Goal: Register for event/course

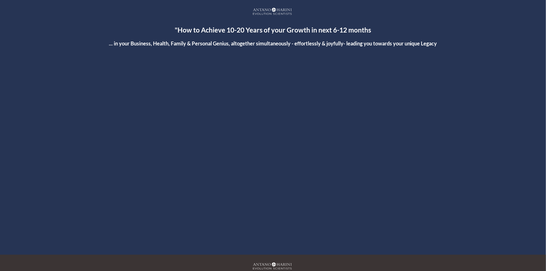
click at [278, 141] on div at bounding box center [273, 150] width 299 height 168
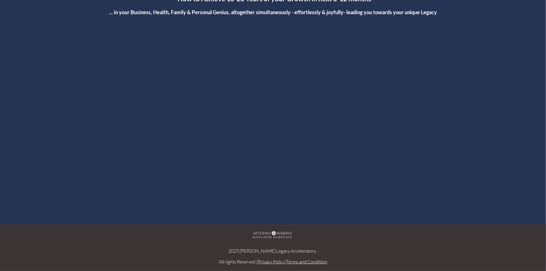
click at [266, 141] on div at bounding box center [273, 119] width 299 height 168
click at [270, 116] on div at bounding box center [273, 119] width 299 height 168
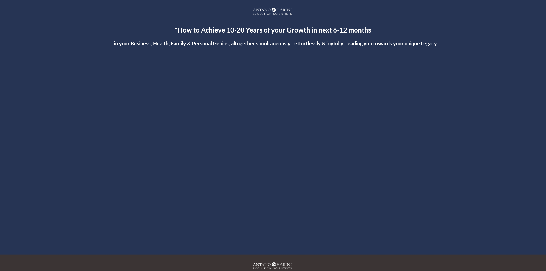
scroll to position [31, 0]
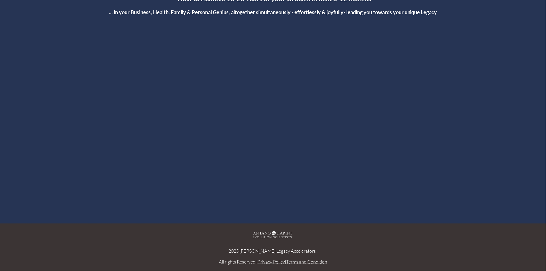
click at [274, 120] on div at bounding box center [273, 119] width 299 height 168
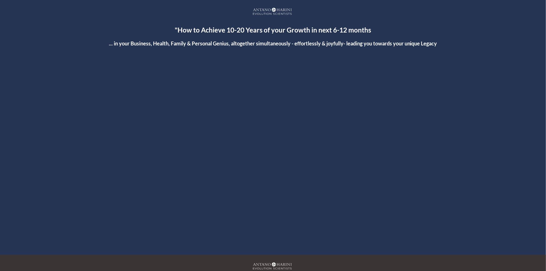
click at [269, 147] on div at bounding box center [273, 150] width 299 height 168
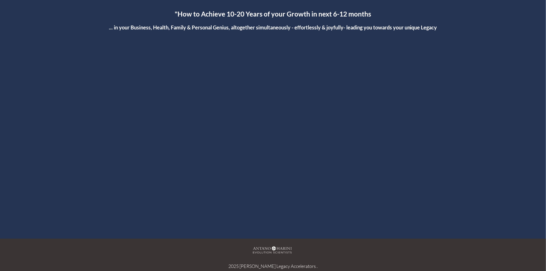
scroll to position [31, 0]
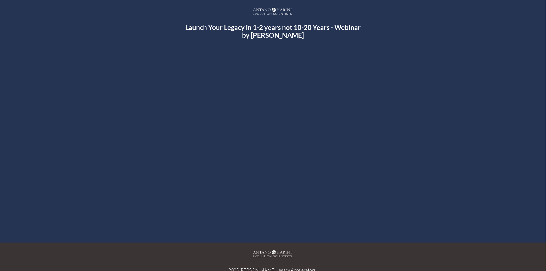
click at [265, 135] on div at bounding box center [273, 140] width 299 height 168
click at [268, 133] on div at bounding box center [273, 140] width 299 height 168
click at [263, 138] on div at bounding box center [273, 140] width 299 height 168
click at [264, 132] on div at bounding box center [273, 140] width 299 height 168
click at [268, 142] on div at bounding box center [273, 140] width 299 height 168
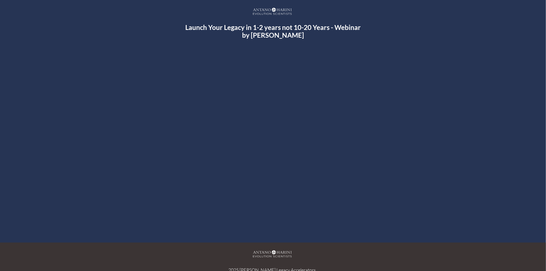
click at [273, 144] on div at bounding box center [273, 140] width 299 height 168
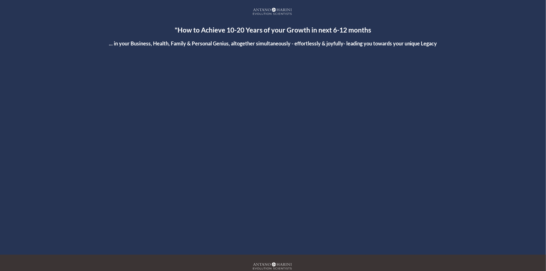
click at [265, 149] on div at bounding box center [273, 150] width 299 height 168
